Goal: Navigation & Orientation: Find specific page/section

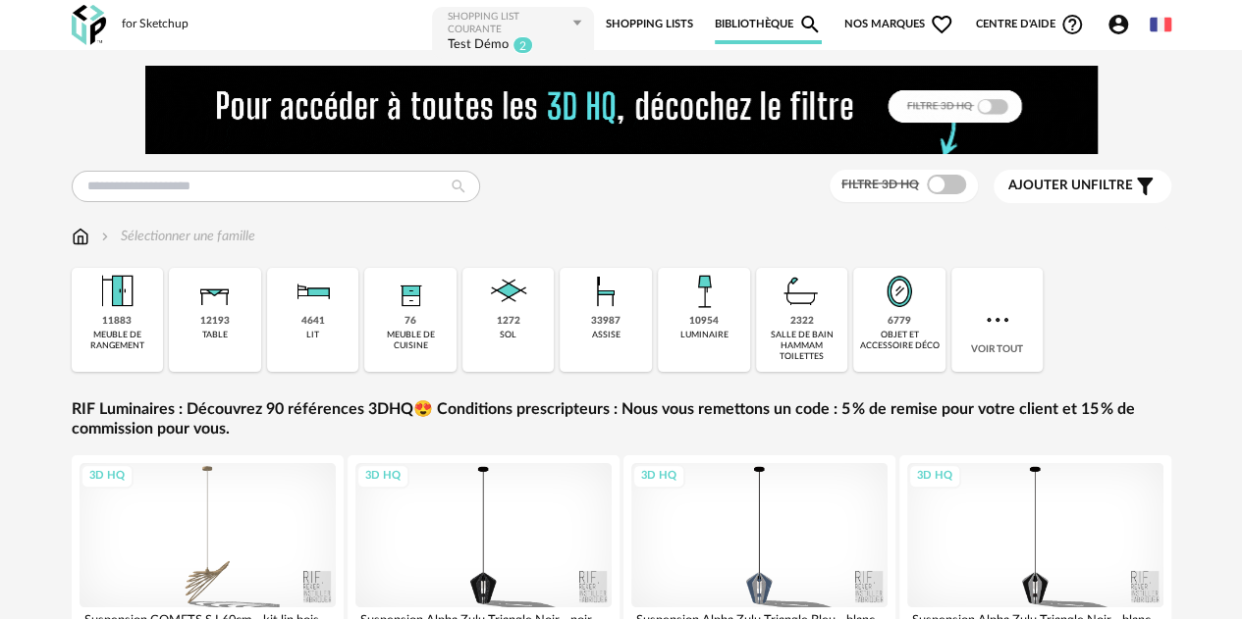
drag, startPoint x: 881, startPoint y: 14, endPoint x: 878, endPoint y: 1, distance: 13.1
click at [881, 15] on span "Nos marques Heart Outline icon" at bounding box center [899, 24] width 110 height 39
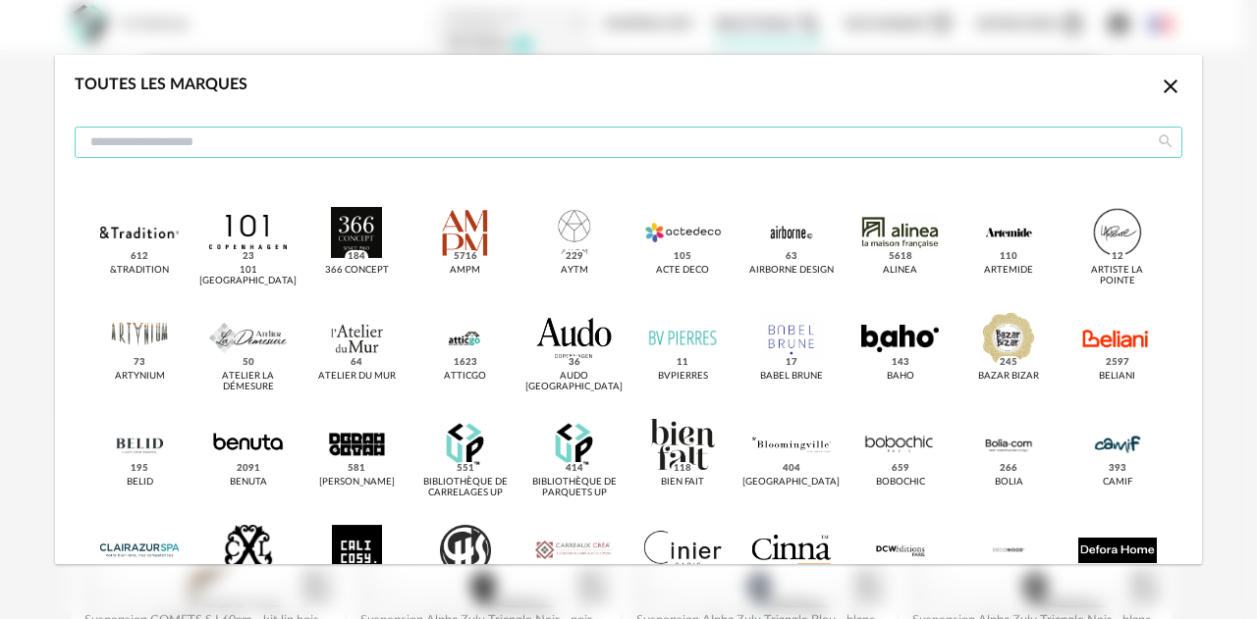
click at [484, 149] on input "dialog" at bounding box center [628, 142] width 1107 height 31
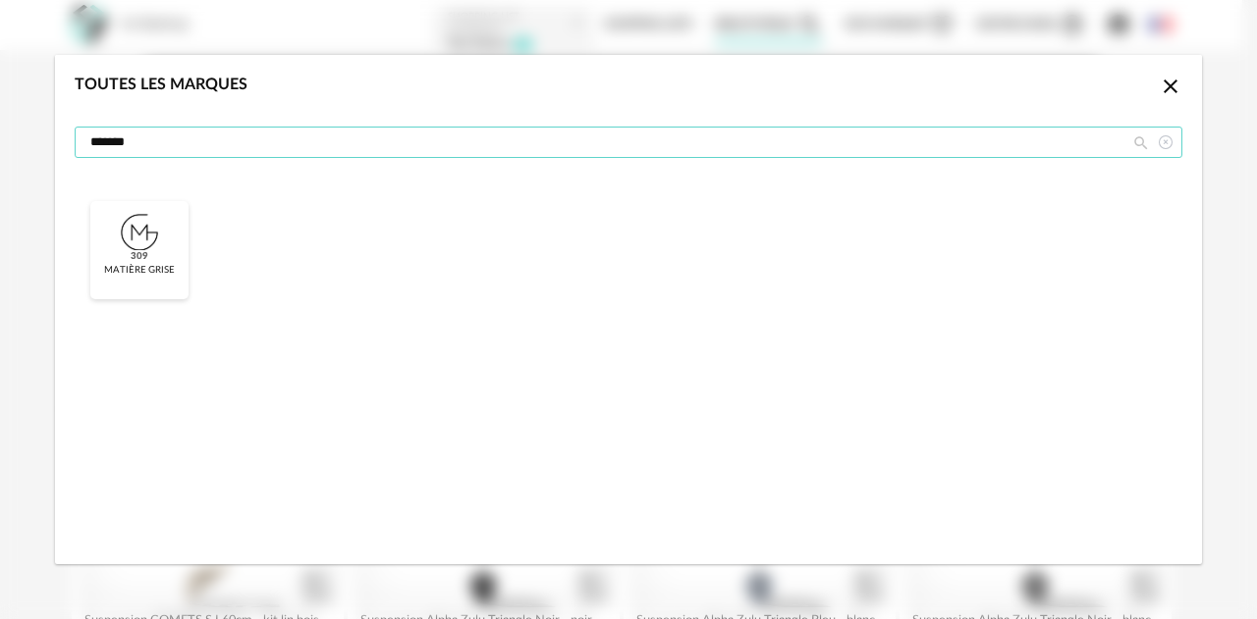
type input "*******"
click at [142, 250] on span "309" at bounding box center [140, 257] width 24 height 14
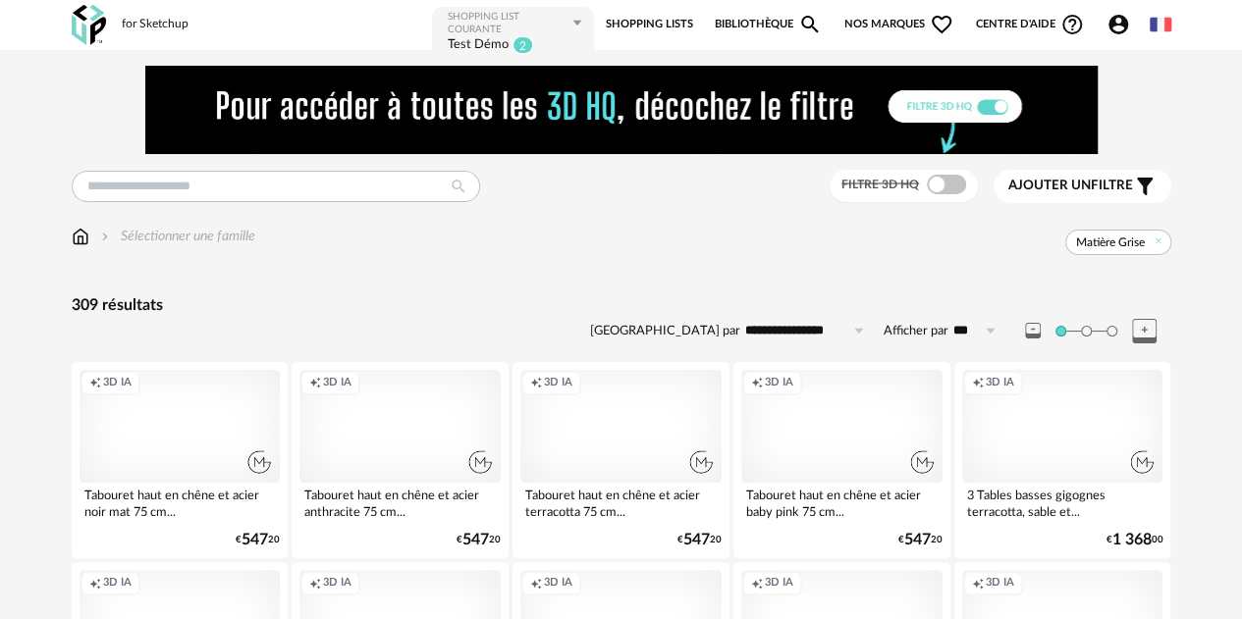
click at [410, 425] on div "Creation icon 3D IA" at bounding box center [399, 426] width 201 height 113
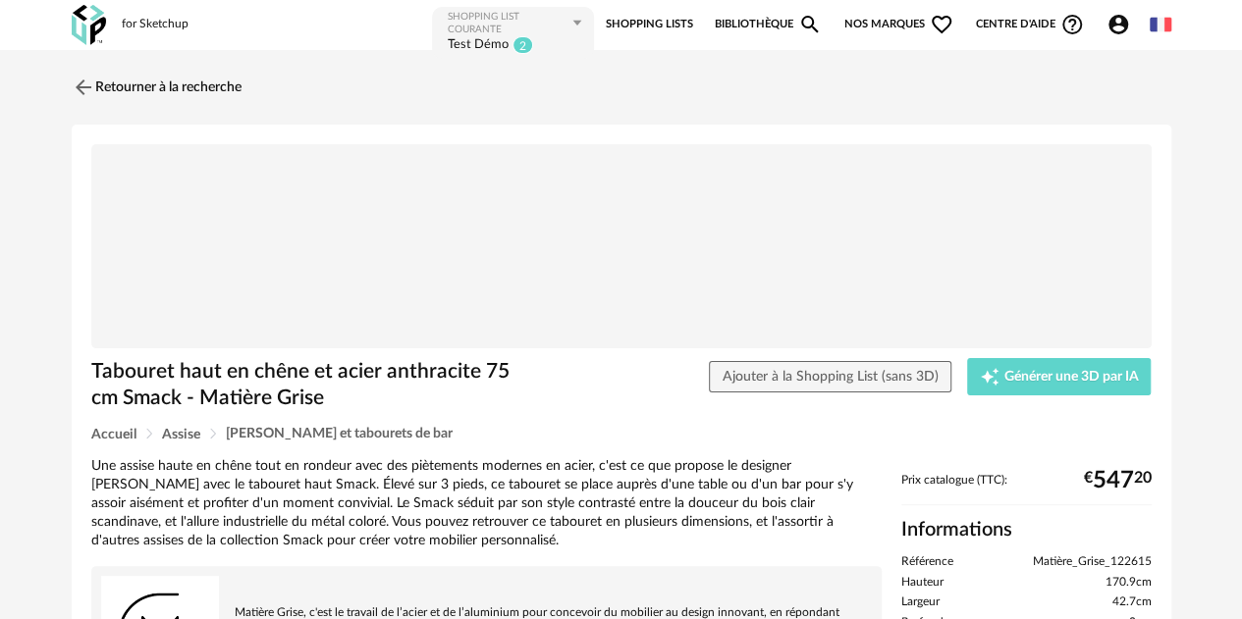
click at [853, 18] on span "Nos marques Heart Outline icon" at bounding box center [899, 24] width 110 height 39
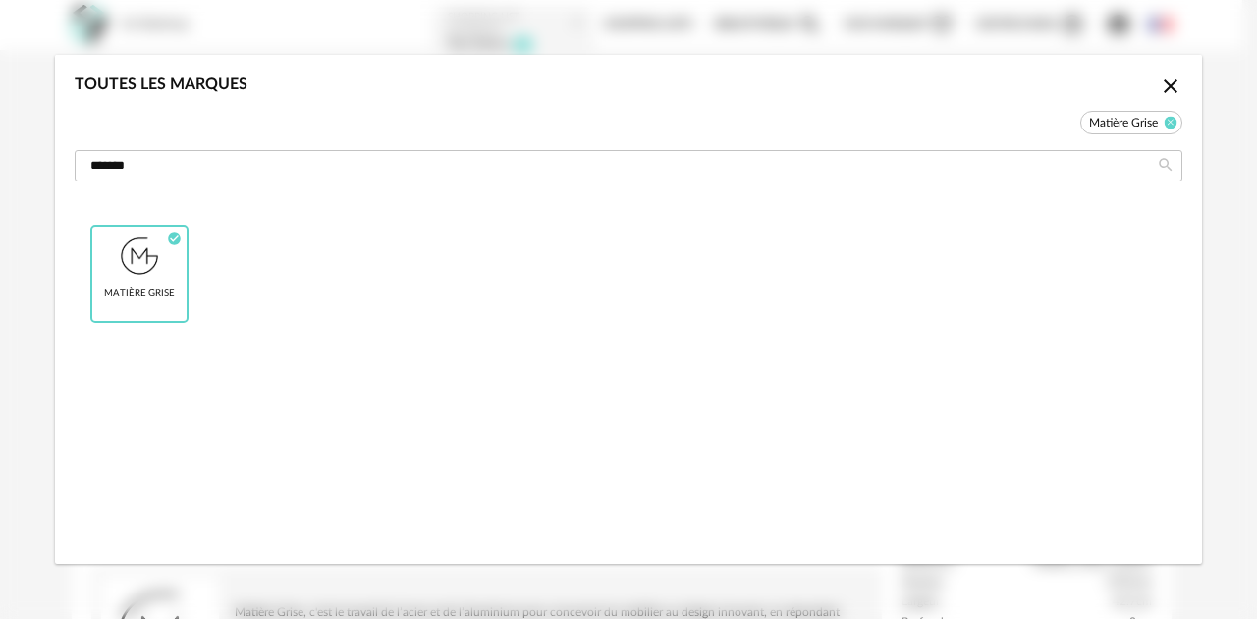
click at [1170, 125] on icon "dialog" at bounding box center [1170, 122] width 13 height 13
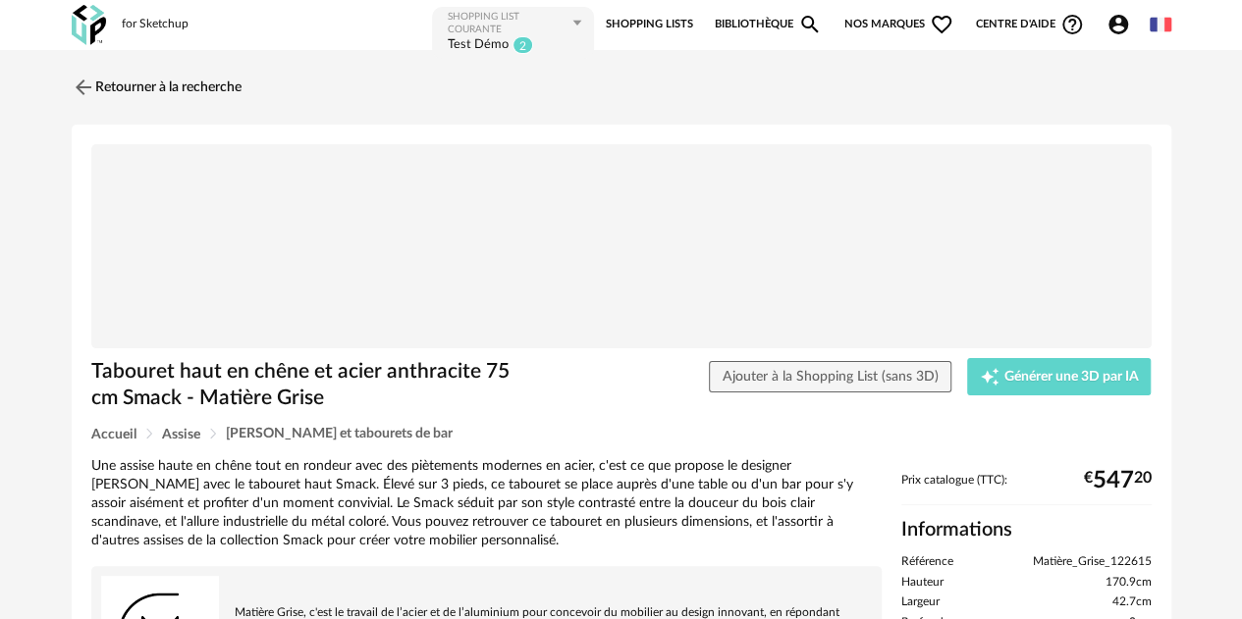
click at [870, 21] on span "Nos marques Heart Outline icon" at bounding box center [899, 24] width 110 height 39
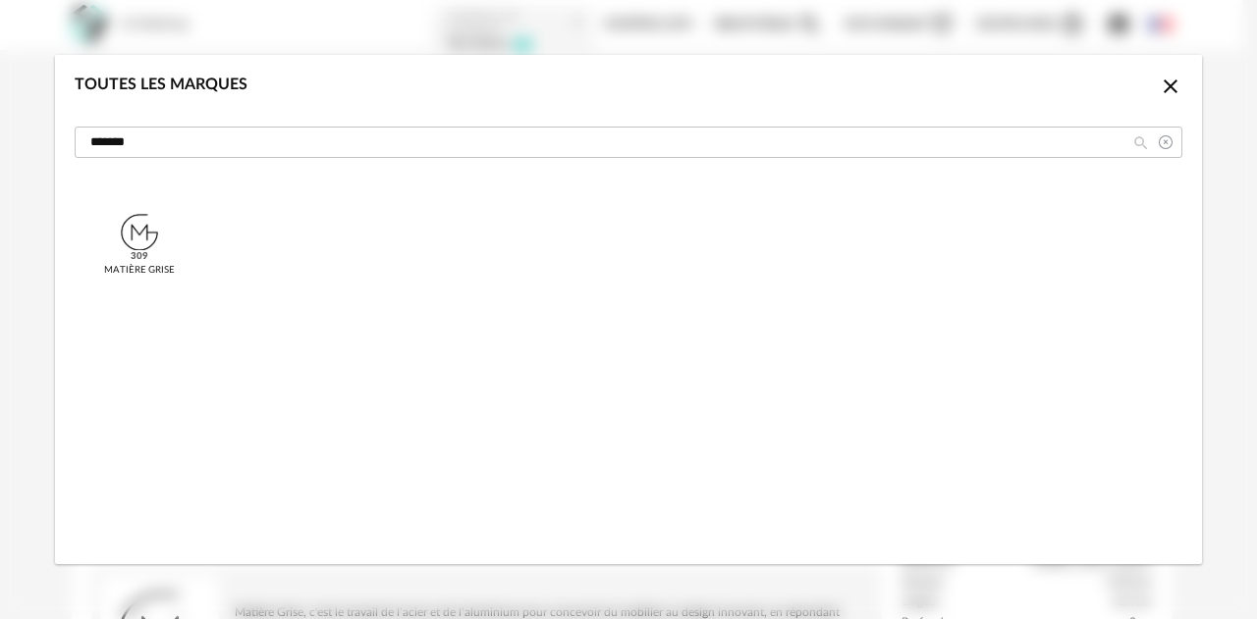
click at [1165, 142] on icon "dialog" at bounding box center [1165, 142] width 25 height 31
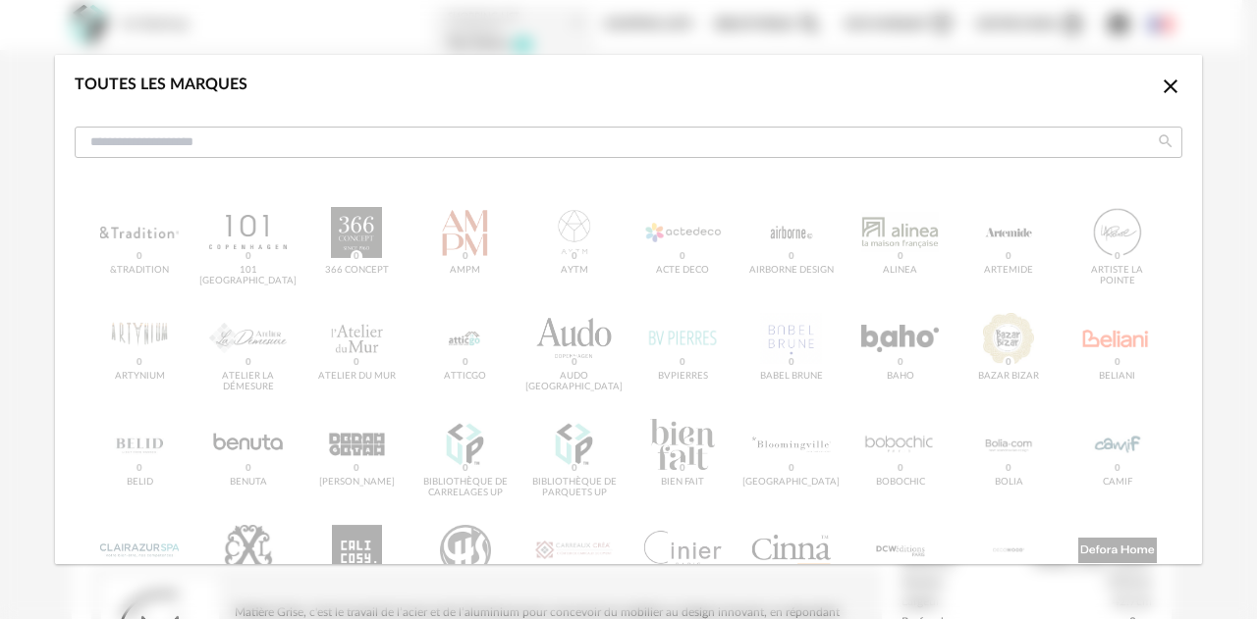
click at [541, 164] on div "Toutes les marques Close icon" at bounding box center [628, 119] width 1147 height 129
click at [1166, 89] on icon "Close icon" at bounding box center [1170, 87] width 24 height 24
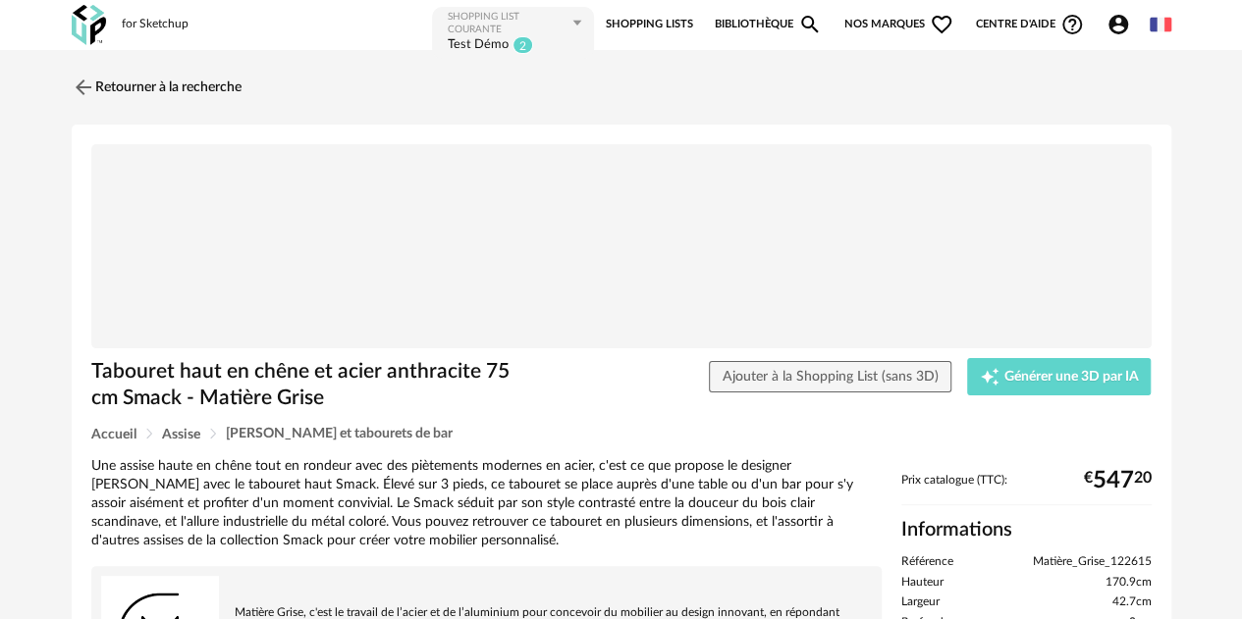
click at [903, 27] on span "Nos marques Heart Outline icon" at bounding box center [899, 24] width 110 height 39
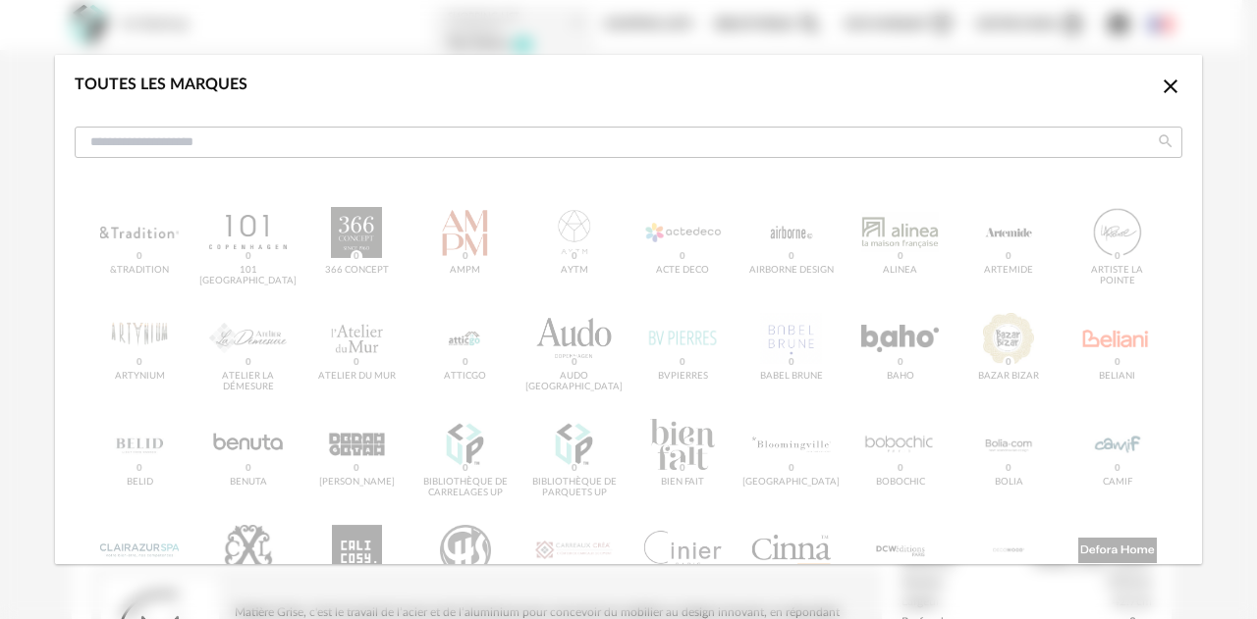
drag, startPoint x: 257, startPoint y: 248, endPoint x: 185, endPoint y: 255, distance: 73.0
click at [35, 270] on div "Toutes les marques Close icon &tradition 0 101 Copenhagen 0 366 Concept 0 AMPM …" at bounding box center [628, 309] width 1257 height 619
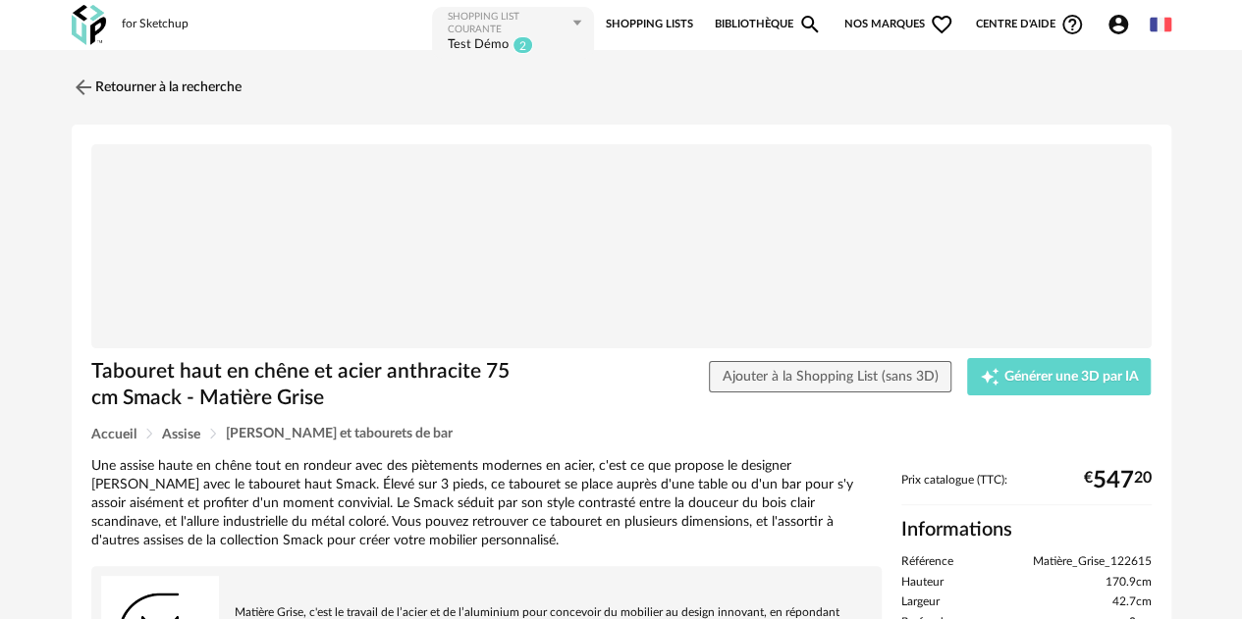
click at [132, 17] on div "for Sketchup" at bounding box center [155, 25] width 67 height 16
click at [78, 25] on img at bounding box center [89, 25] width 34 height 40
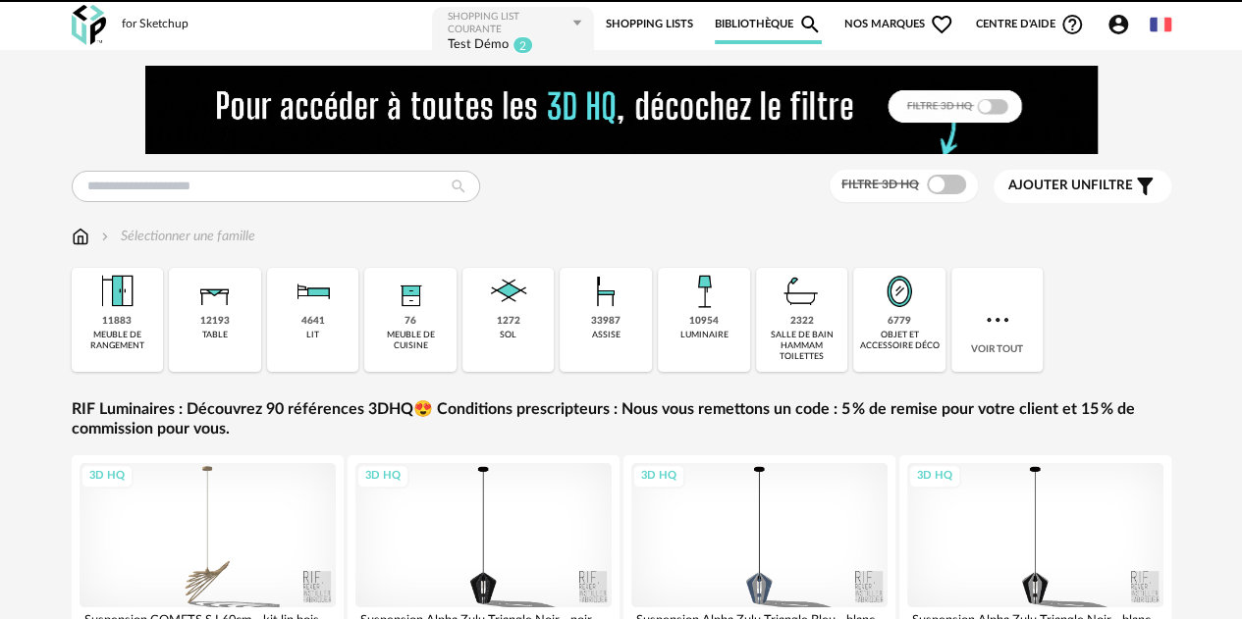
drag, startPoint x: 0, startPoint y: 0, endPoint x: 858, endPoint y: 22, distance: 858.3
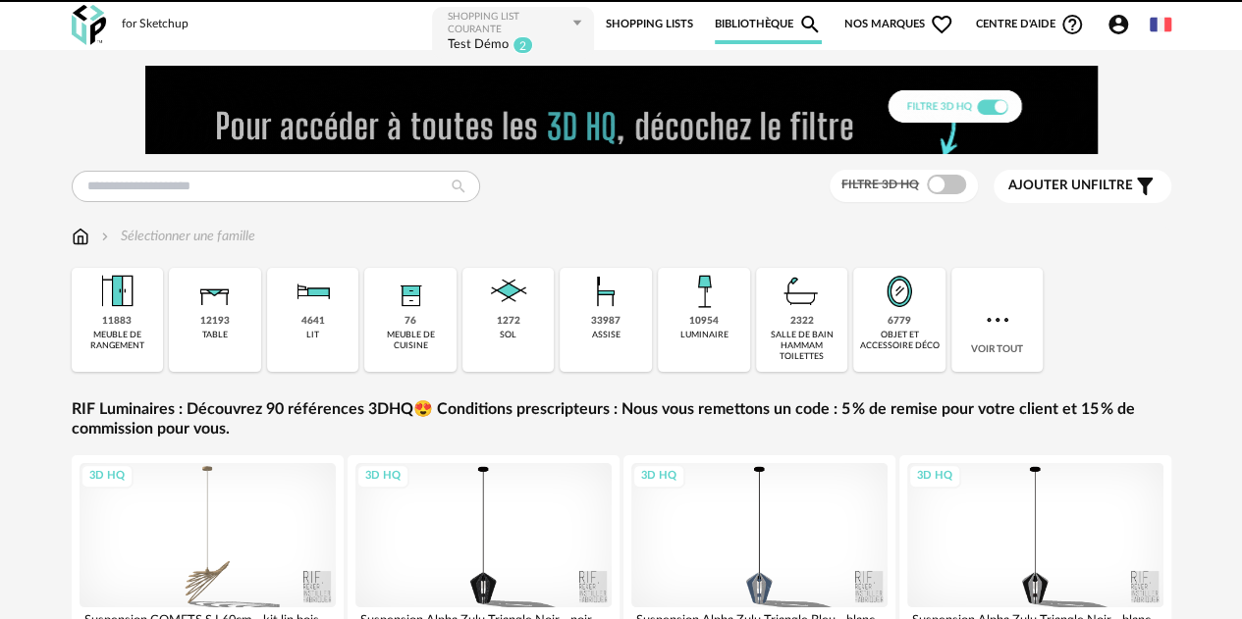
click at [857, 23] on span "Nos marques Heart Outline icon" at bounding box center [899, 24] width 110 height 39
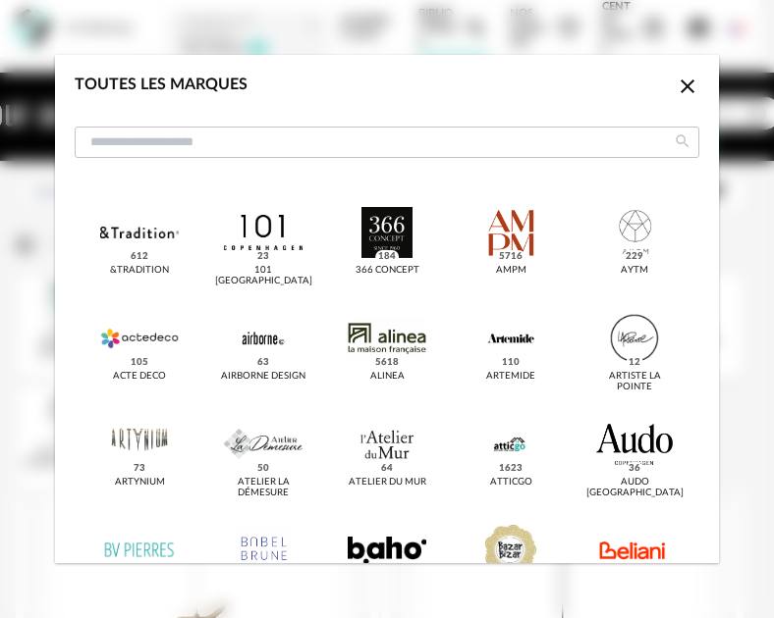
click at [272, 87] on div "Toutes les marques Close icon" at bounding box center [387, 93] width 624 height 36
